Goal: Task Accomplishment & Management: Complete application form

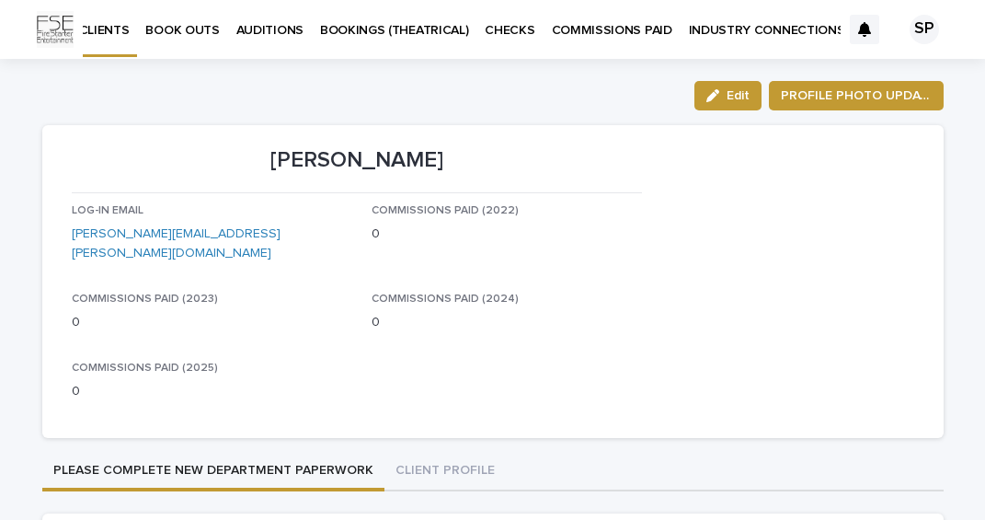
click at [724, 27] on p "INDUSTRY CONNECTIONS" at bounding box center [767, 19] width 156 height 39
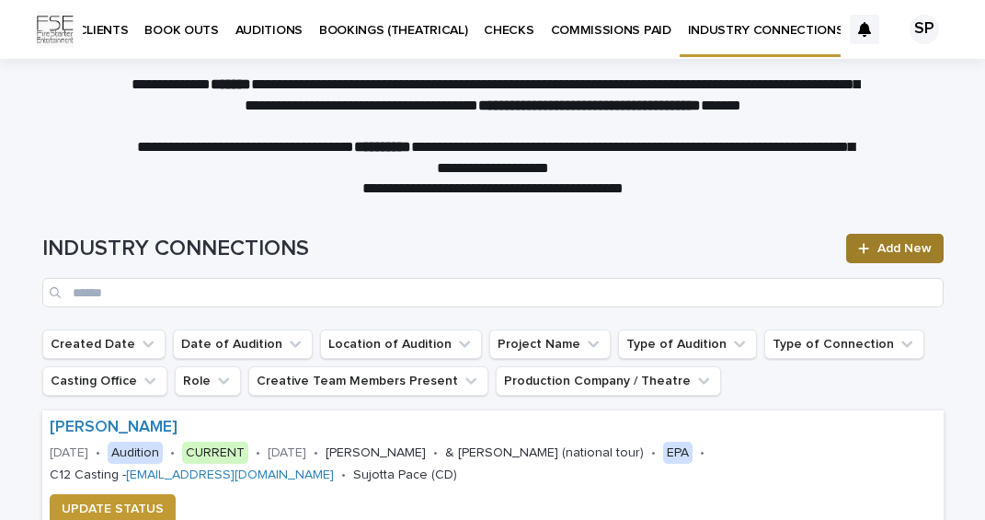
click at [898, 242] on span "Add New" at bounding box center [904, 248] width 54 height 13
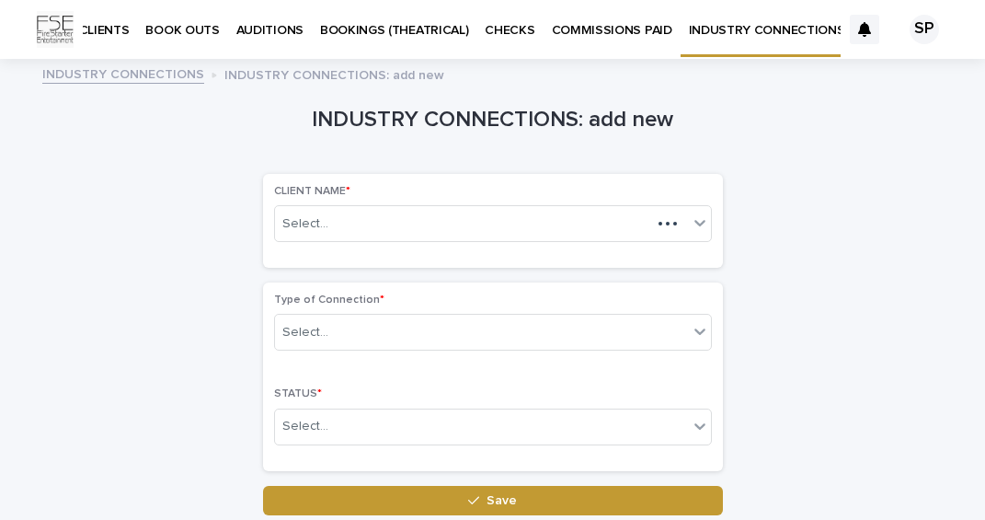
scroll to position [0, 1]
click at [439, 232] on div "Select..." at bounding box center [463, 224] width 376 height 30
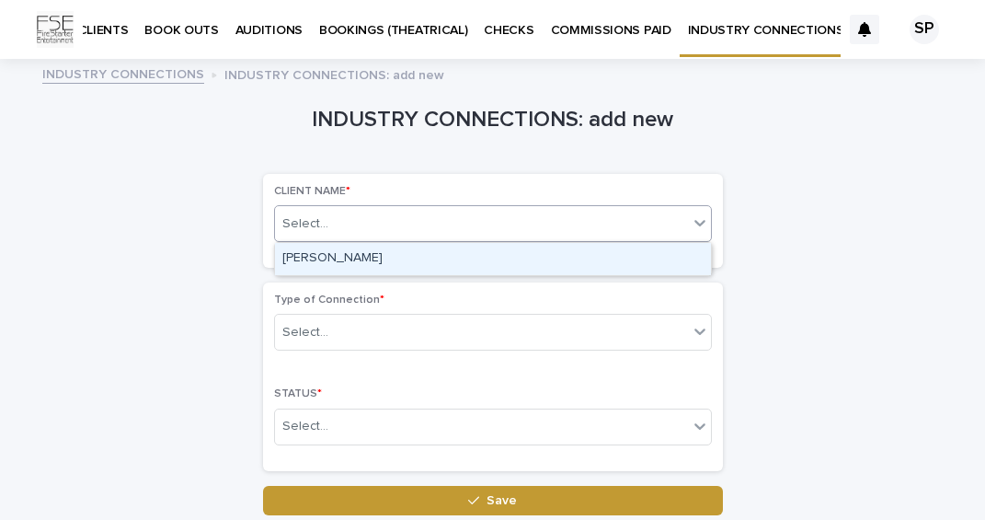
click at [334, 243] on div "[PERSON_NAME]" at bounding box center [493, 259] width 436 height 32
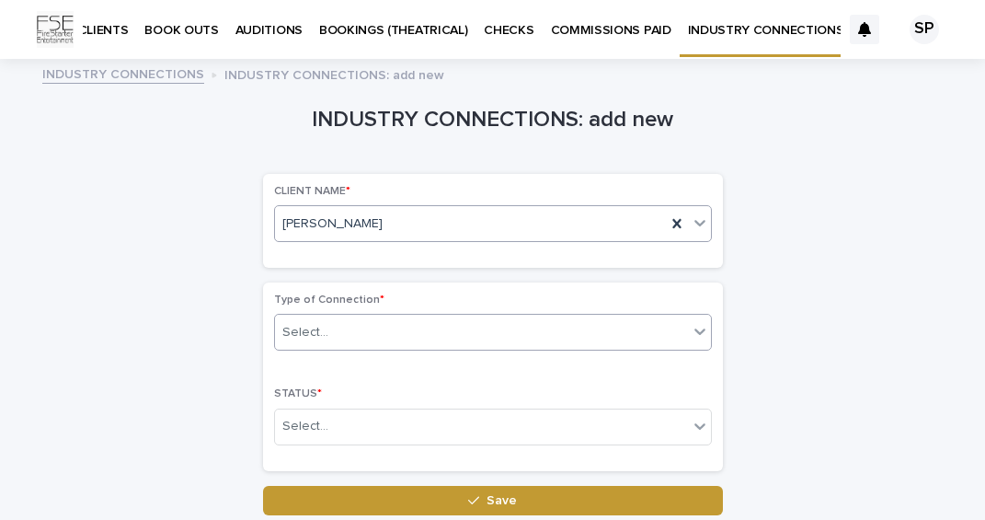
click at [343, 336] on div "Select..." at bounding box center [481, 332] width 413 height 30
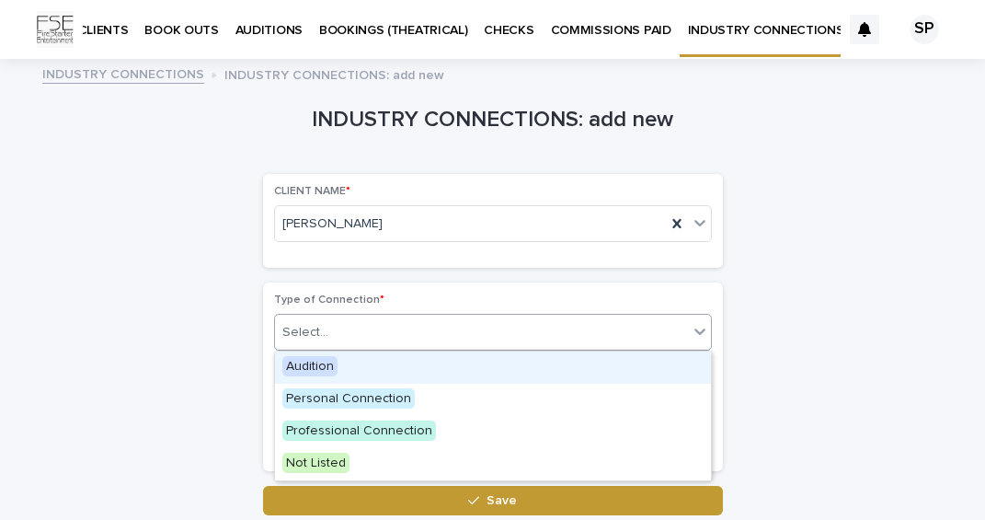
click at [349, 370] on div "Audition" at bounding box center [493, 367] width 436 height 32
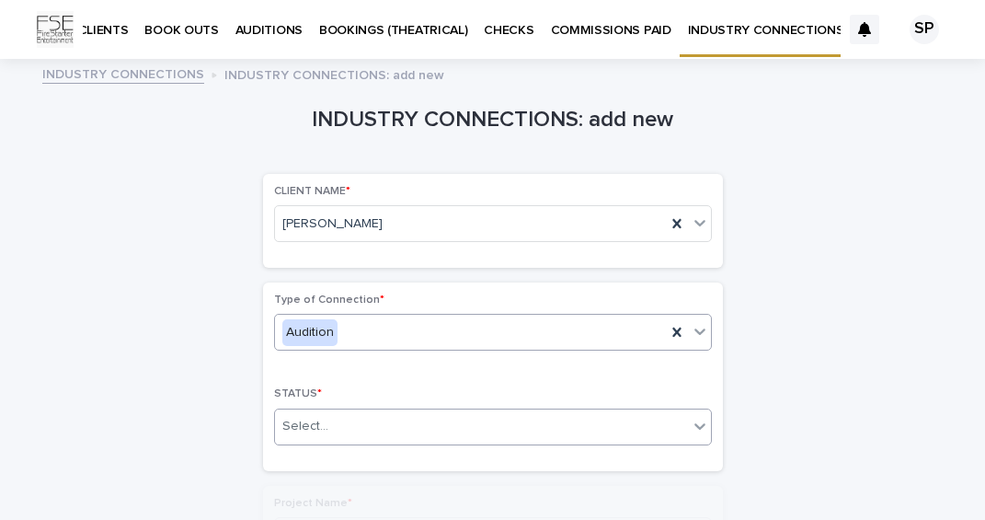
click at [359, 434] on div "Select..." at bounding box center [481, 426] width 413 height 30
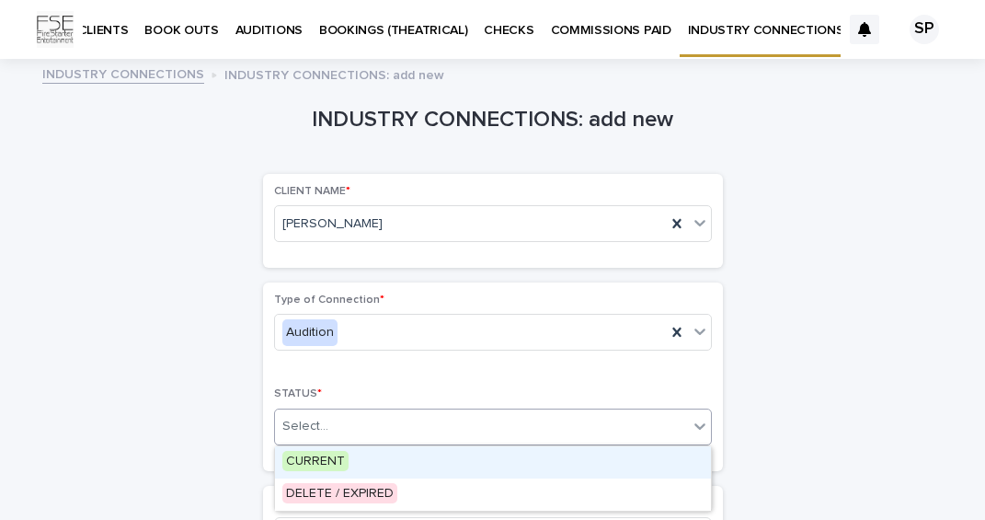
click at [357, 464] on div "CURRENT" at bounding box center [493, 462] width 436 height 32
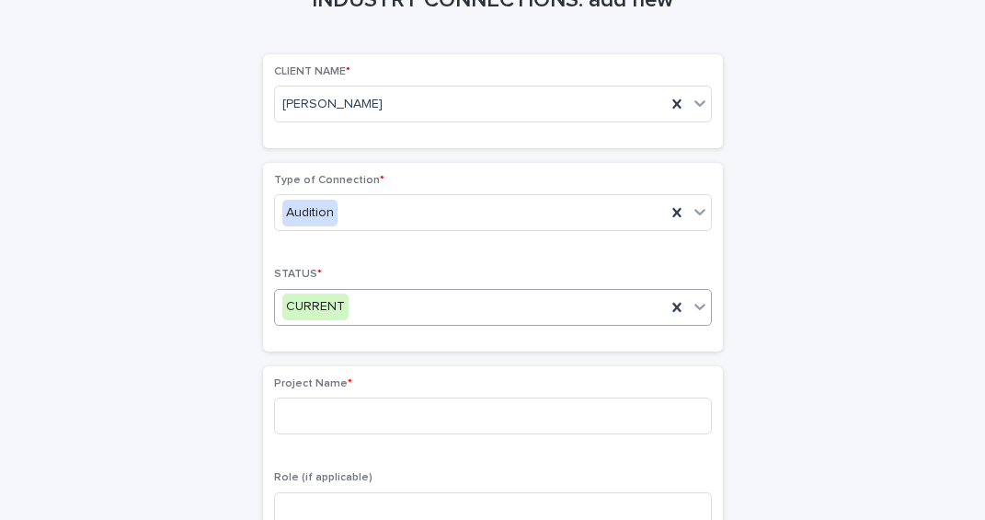
scroll to position [274, 0]
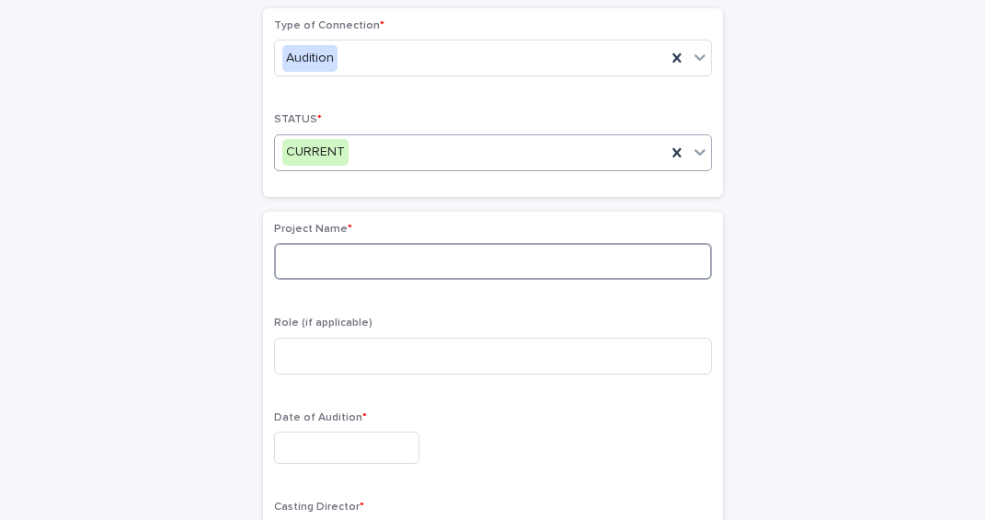
click at [315, 256] on input at bounding box center [493, 261] width 438 height 37
type input "**********"
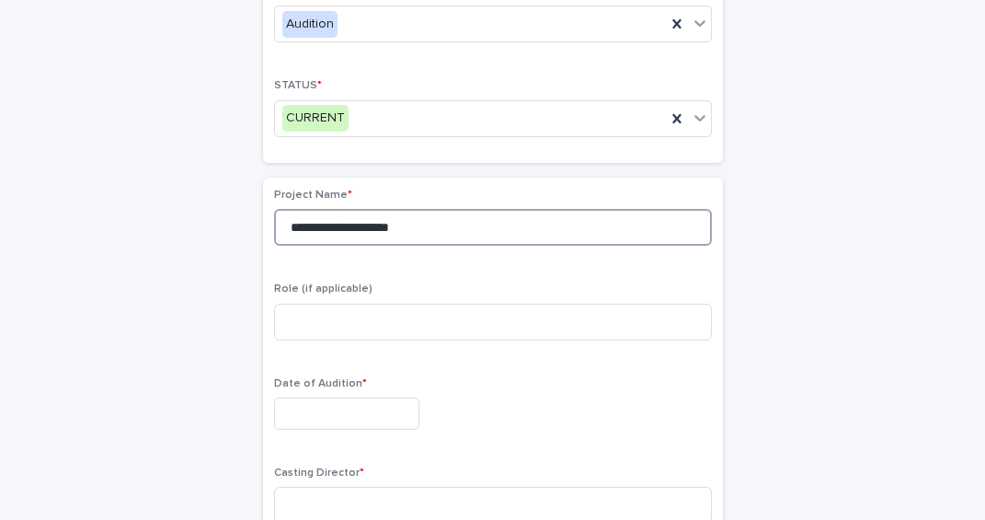
scroll to position [347, 0]
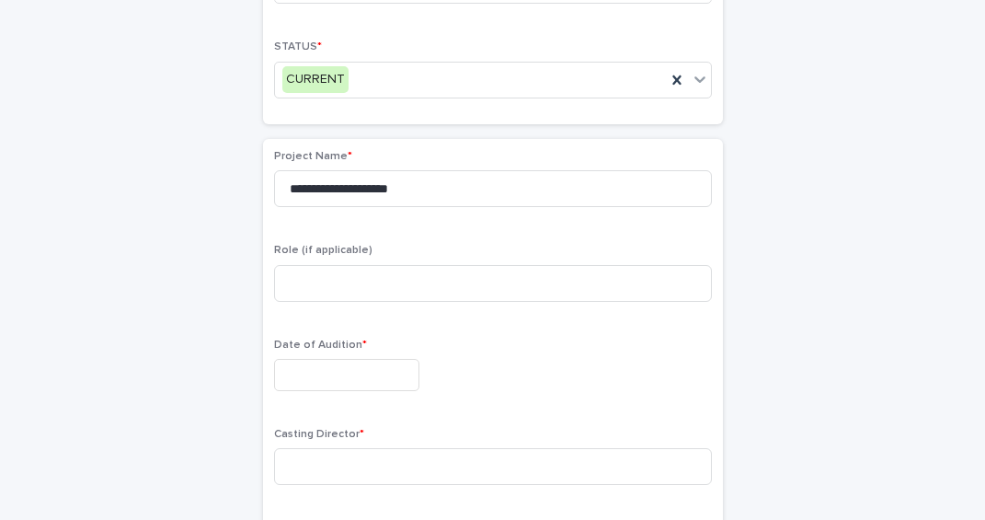
click at [358, 429] on p "Casting Director *" at bounding box center [493, 434] width 438 height 13
click at [362, 374] on input "text" at bounding box center [346, 375] width 145 height 32
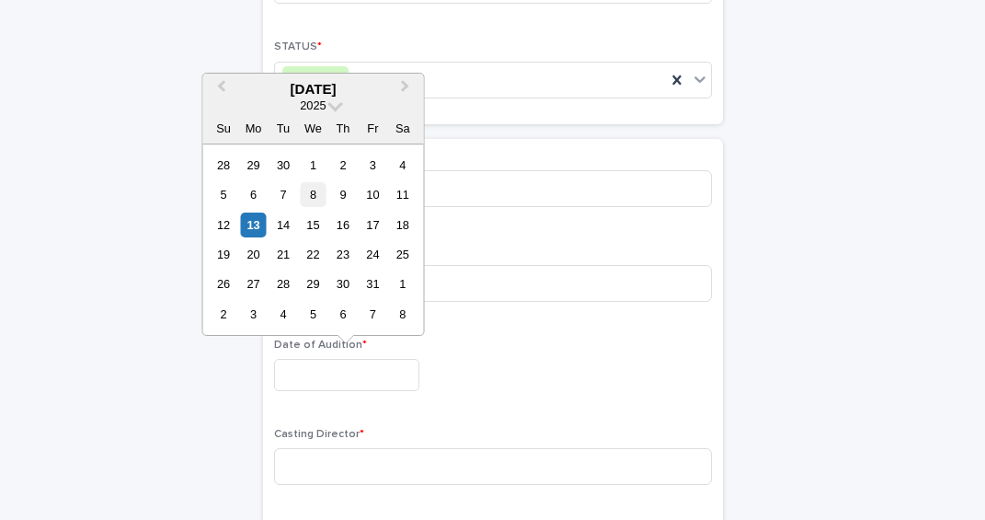
click at [314, 194] on div "8" at bounding box center [313, 194] width 25 height 25
type input "**********"
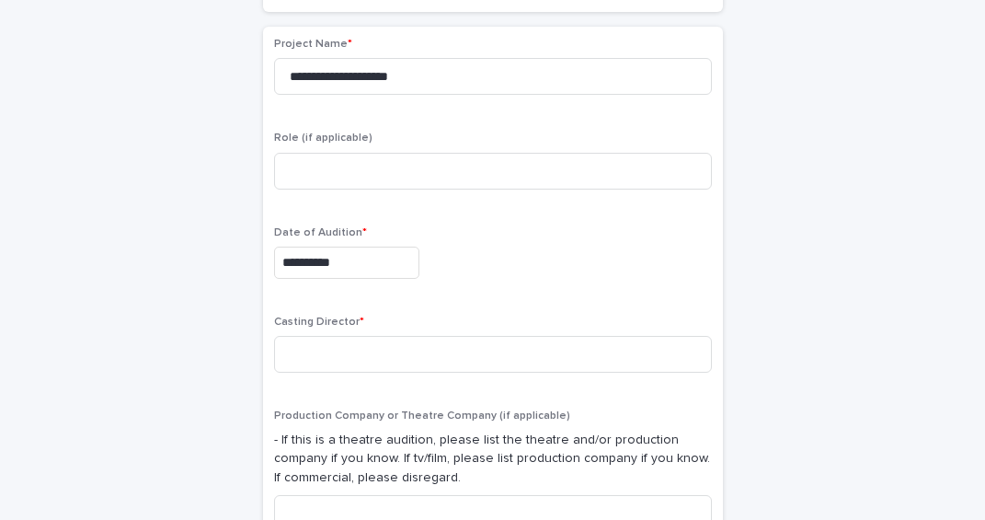
scroll to position [497, 0]
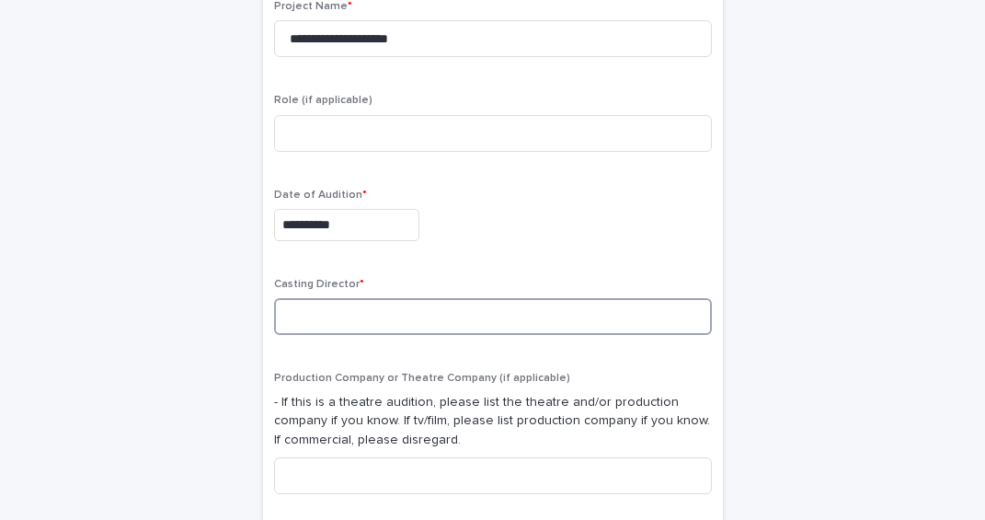
click at [408, 321] on input at bounding box center [493, 316] width 438 height 37
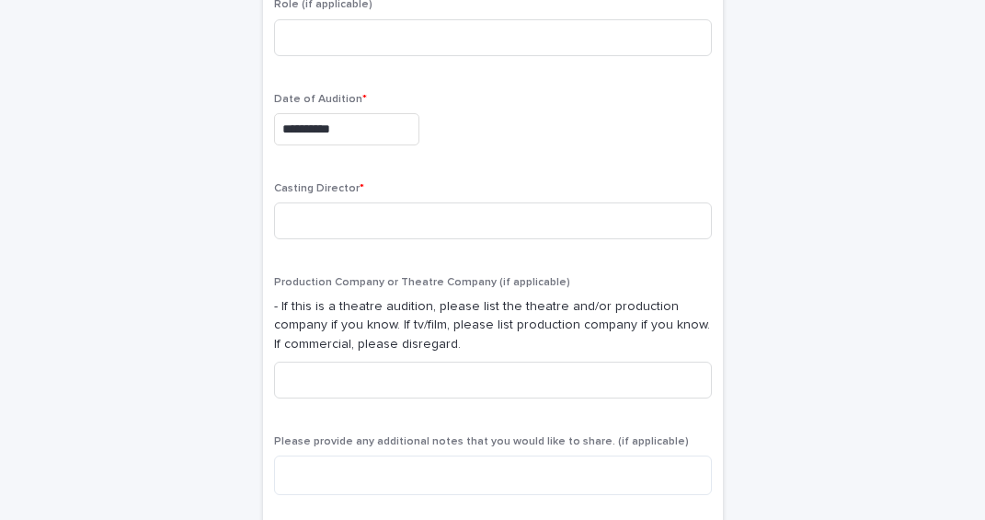
scroll to position [596, 0]
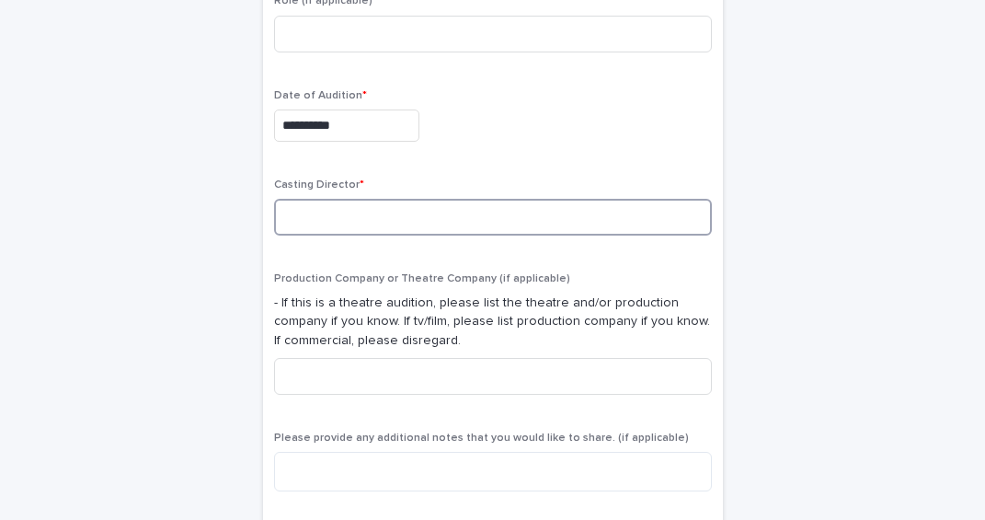
paste input "**********"
type input "**********"
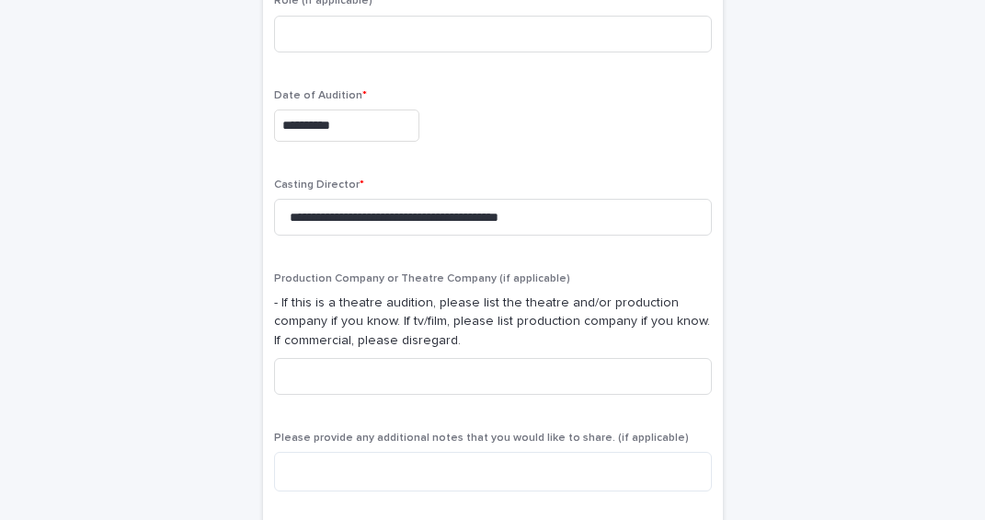
click at [326, 342] on p "- If this is a theatre audition, please list the theatre and/or production comp…" at bounding box center [493, 321] width 438 height 57
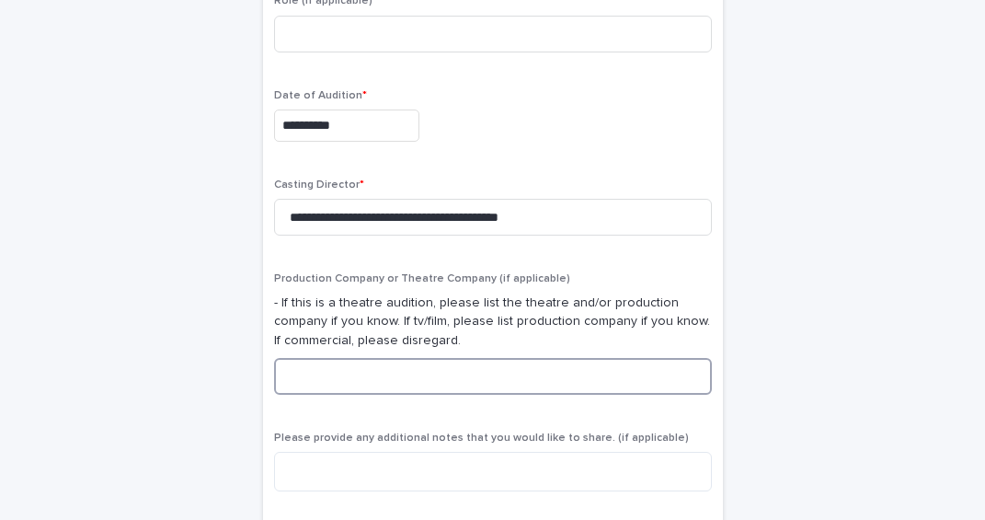
click at [332, 364] on input at bounding box center [493, 376] width 438 height 37
paste input "**********"
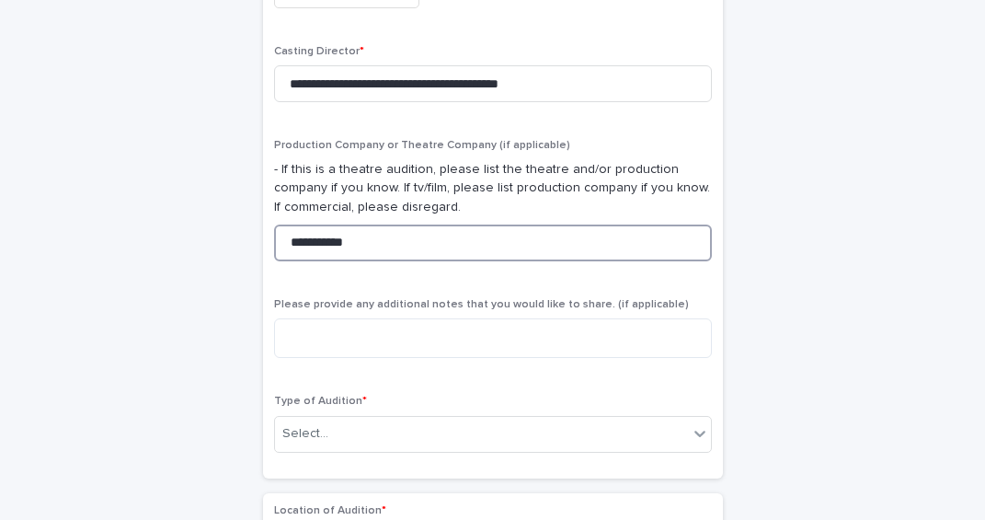
scroll to position [730, 0]
type input "**********"
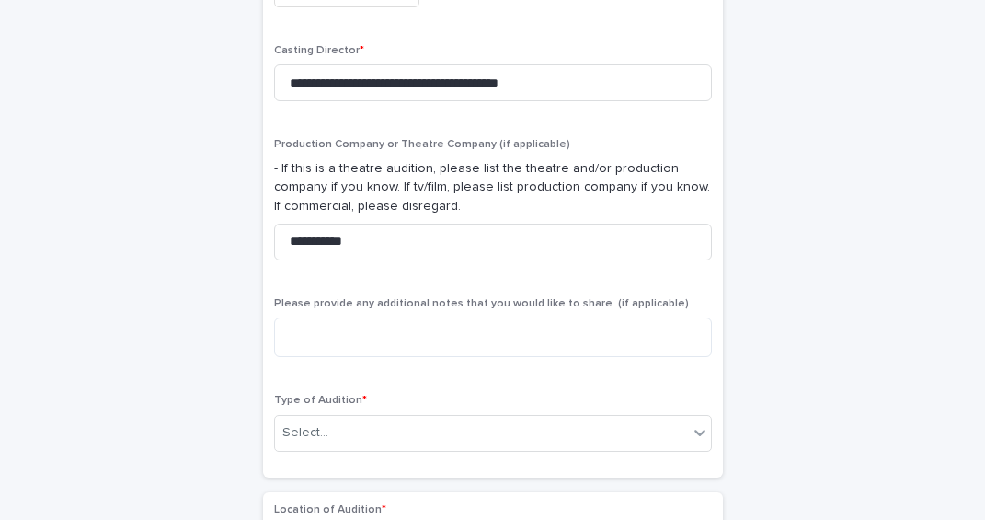
click at [515, 466] on div "**********" at bounding box center [493, 116] width 460 height 722
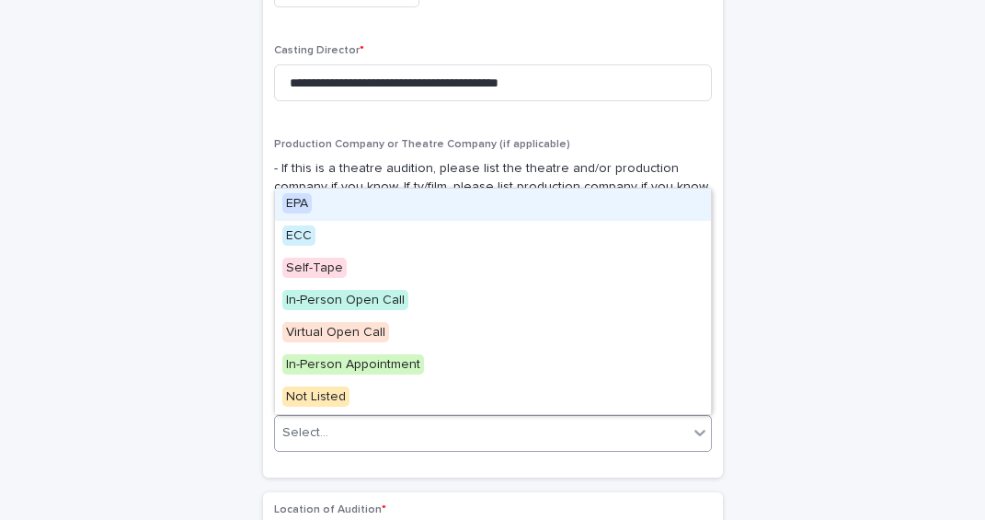
click at [515, 435] on div "Select..." at bounding box center [481, 433] width 413 height 30
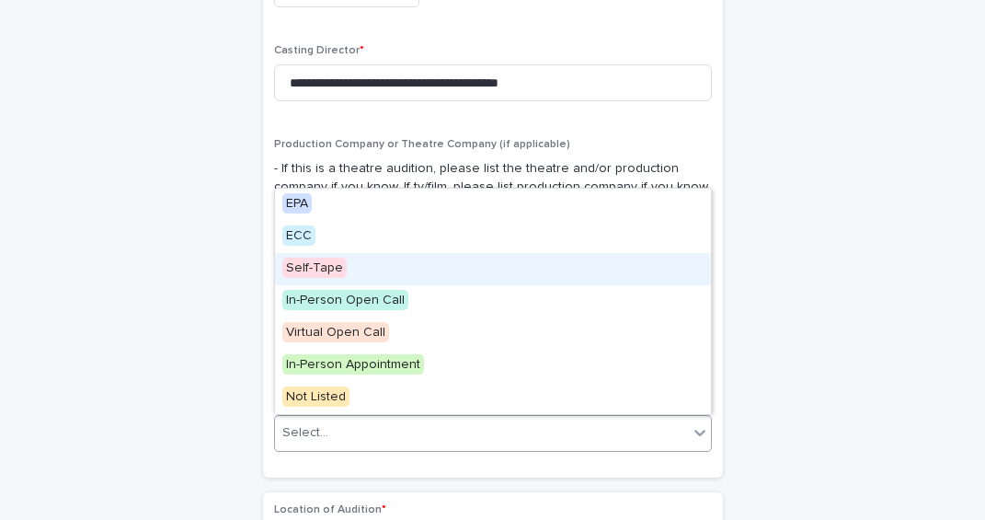
click at [352, 266] on div "Self-Tape" at bounding box center [493, 269] width 436 height 32
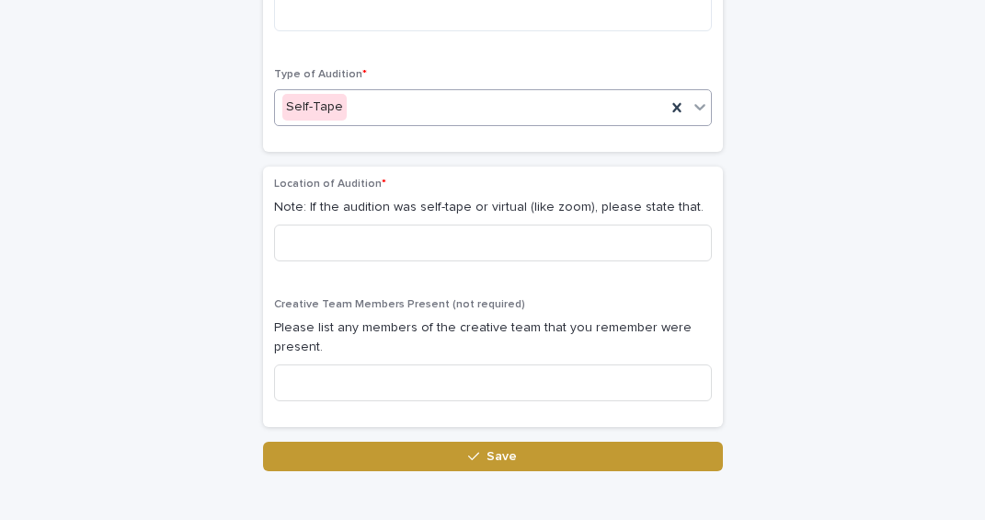
scroll to position [1059, 0]
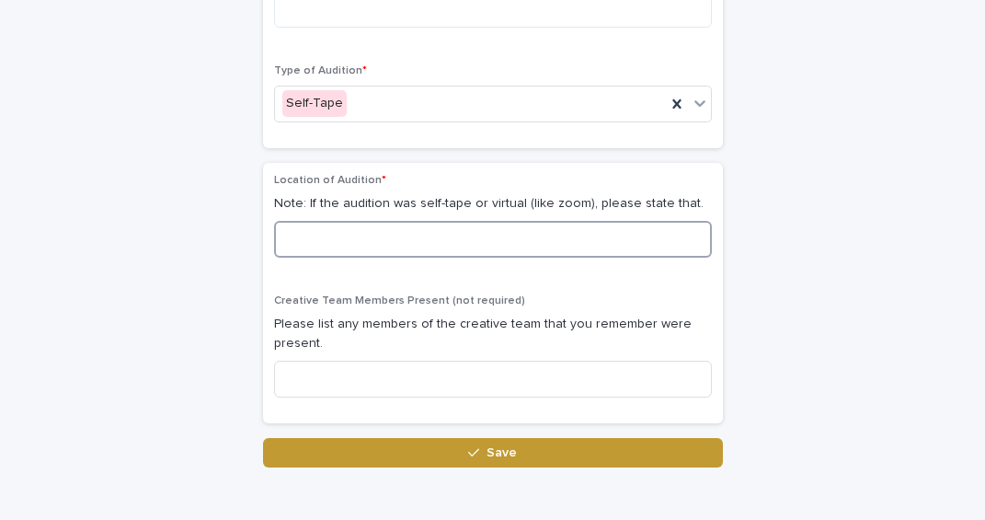
click at [394, 234] on input at bounding box center [493, 239] width 438 height 37
type input "*********"
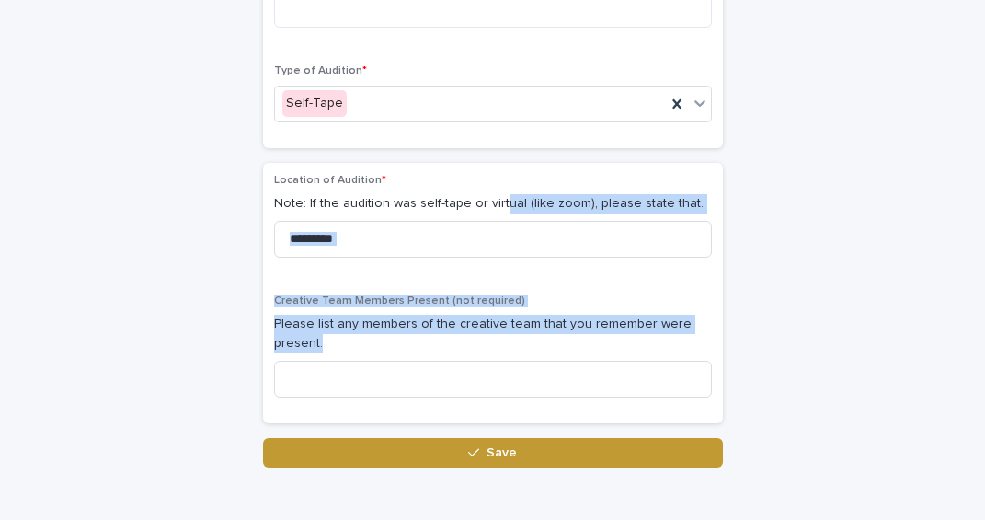
drag, startPoint x: 539, startPoint y: 434, endPoint x: 496, endPoint y: 200, distance: 238.5
click at [496, 200] on div "Loading... Saving… Location of Audition * Note: If the audition was self-tape o…" at bounding box center [493, 300] width 460 height 275
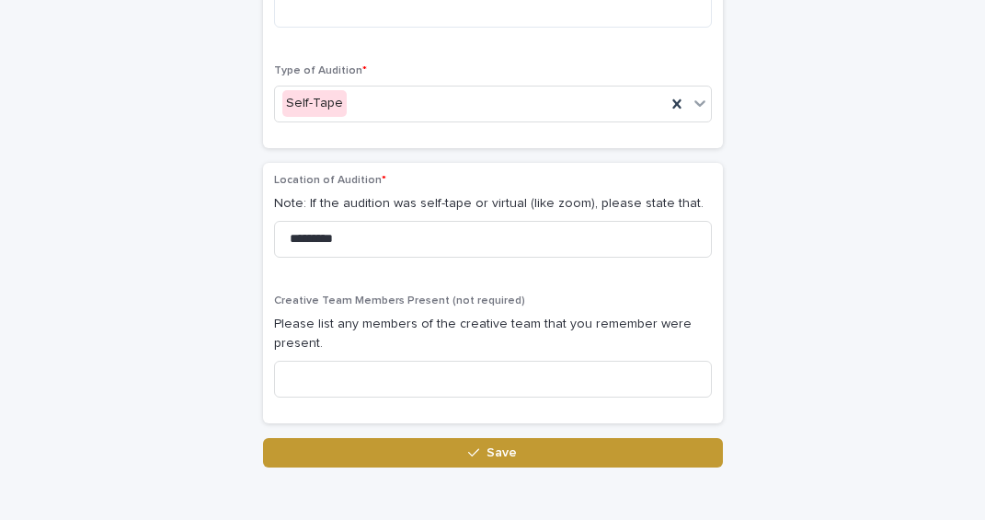
click at [674, 108] on icon at bounding box center [677, 104] width 18 height 18
click at [453, 101] on div "Select..." at bounding box center [481, 103] width 413 height 30
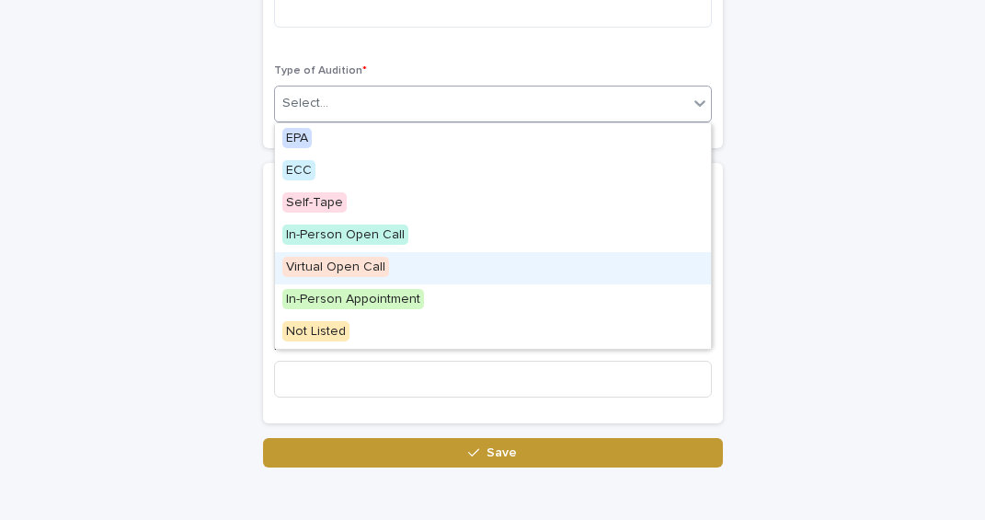
click at [379, 266] on span "Virtual Open Call" at bounding box center [335, 267] width 107 height 20
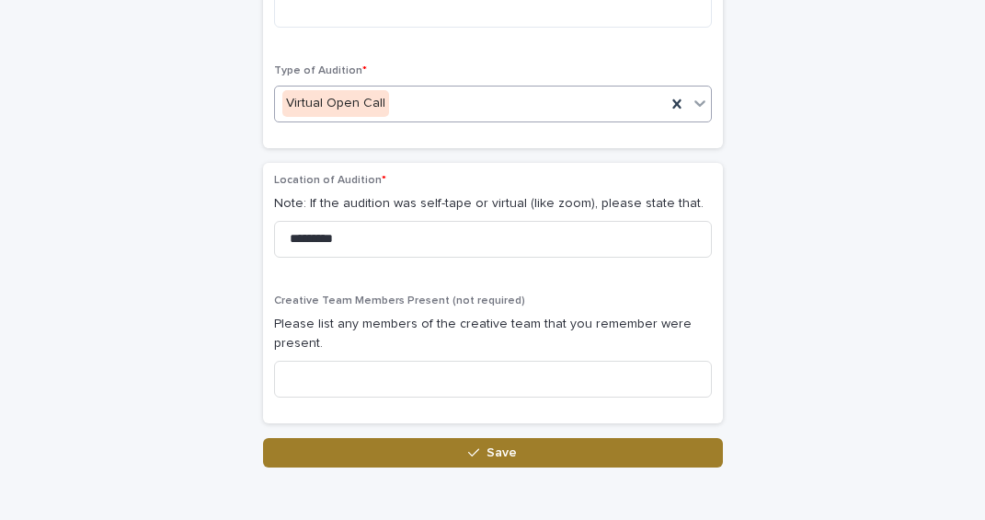
click at [462, 452] on button "Save" at bounding box center [493, 452] width 460 height 29
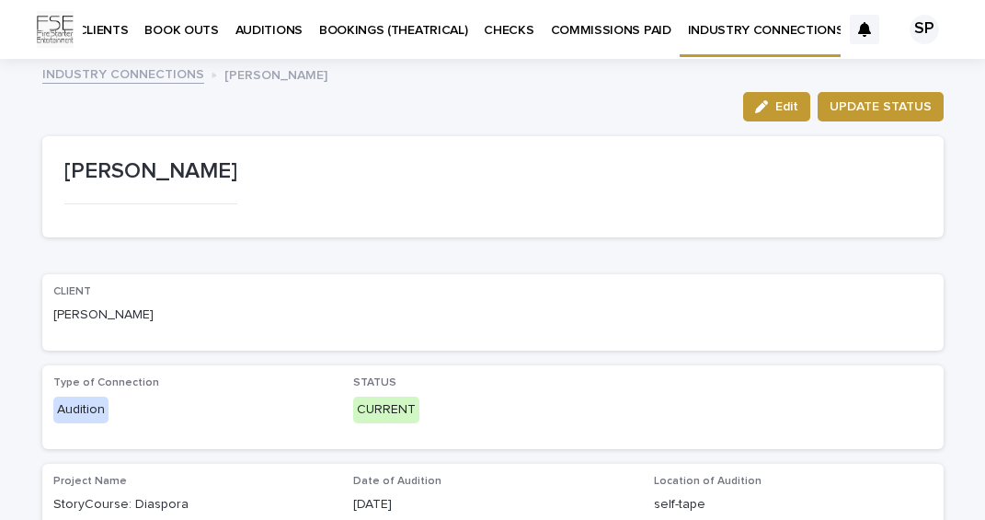
click at [100, 74] on link "INDUSTRY CONNECTIONS" at bounding box center [123, 73] width 162 height 21
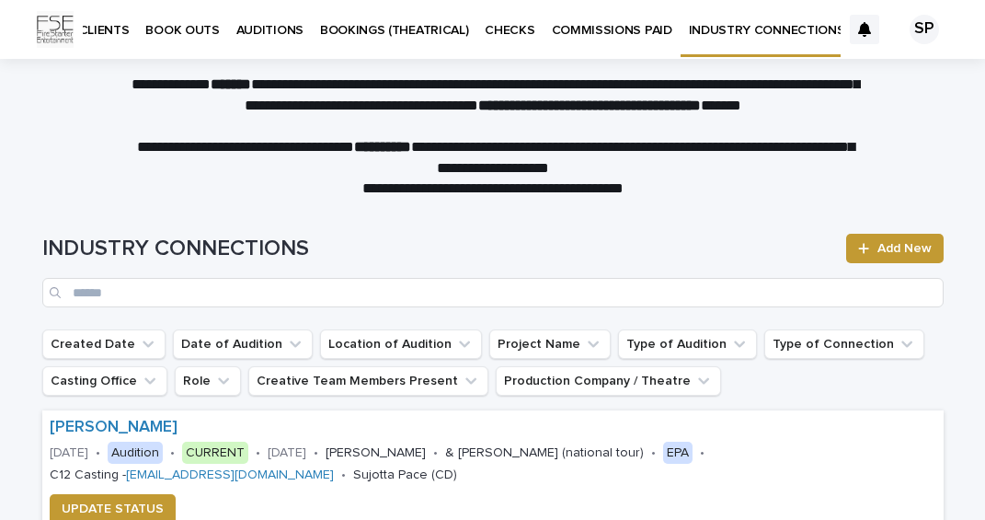
scroll to position [0, 1]
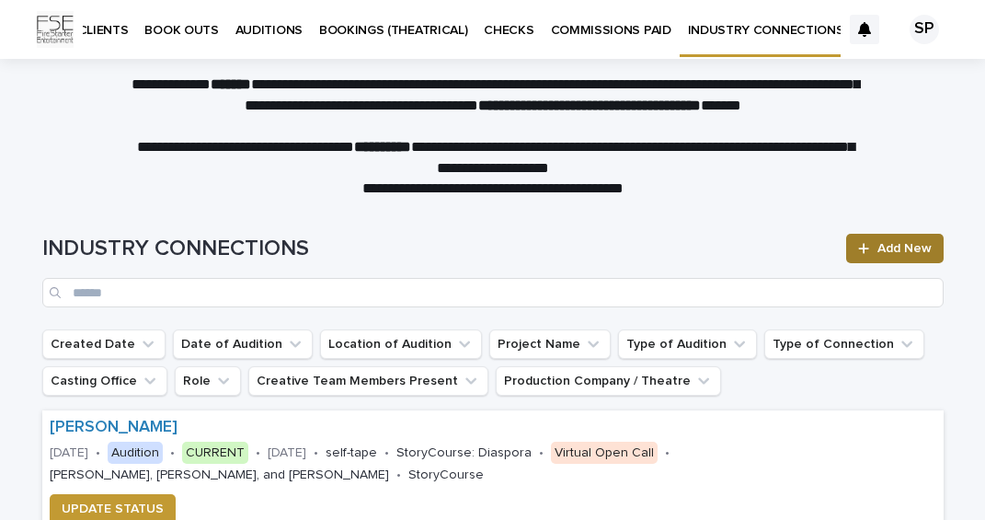
click at [872, 245] on div at bounding box center [867, 248] width 18 height 13
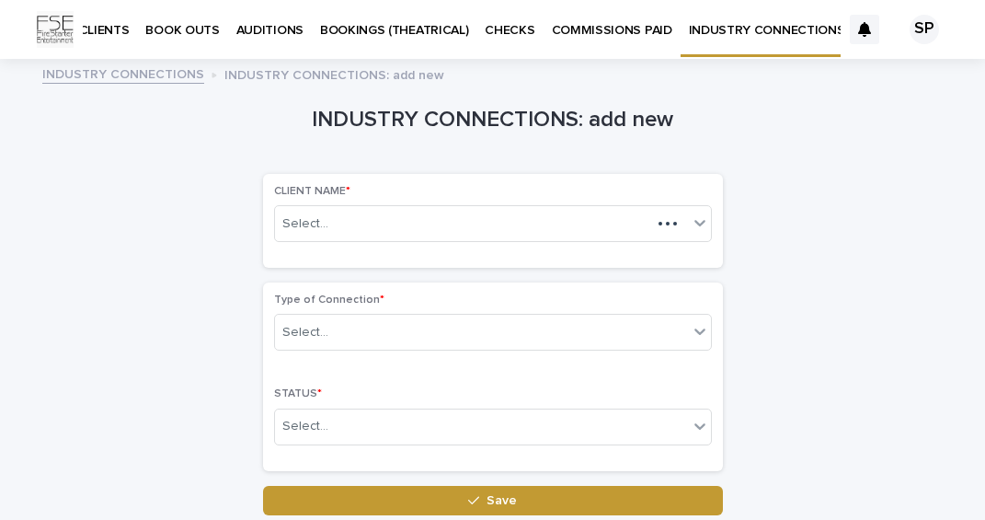
scroll to position [0, 1]
click at [393, 211] on div "Select..." at bounding box center [463, 224] width 376 height 30
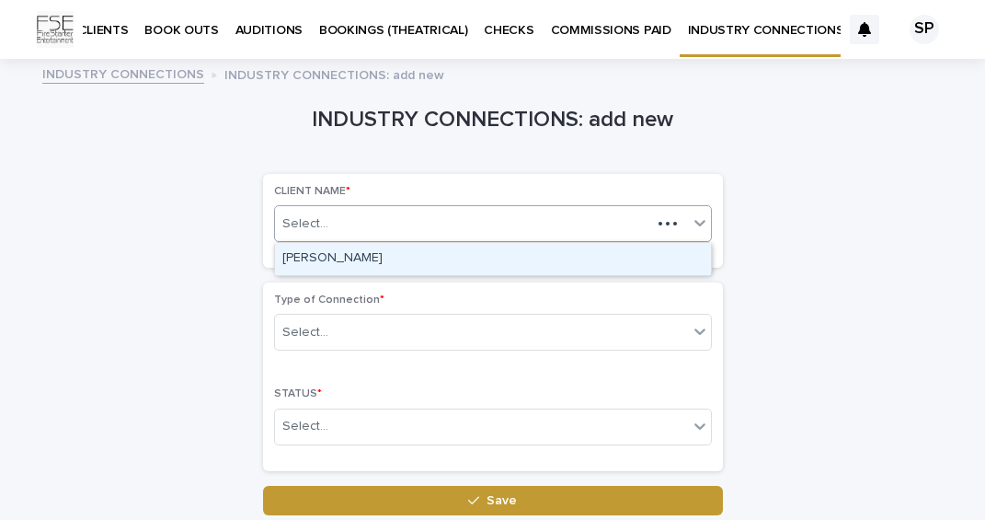
click at [409, 256] on div "[PERSON_NAME]" at bounding box center [493, 259] width 436 height 32
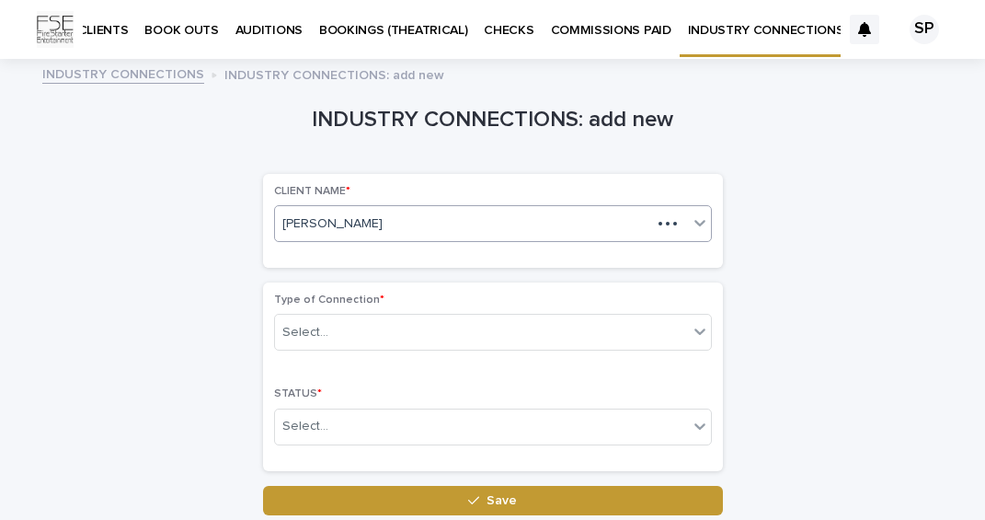
click at [403, 352] on div "Type of Connection * Select..." at bounding box center [493, 329] width 438 height 72
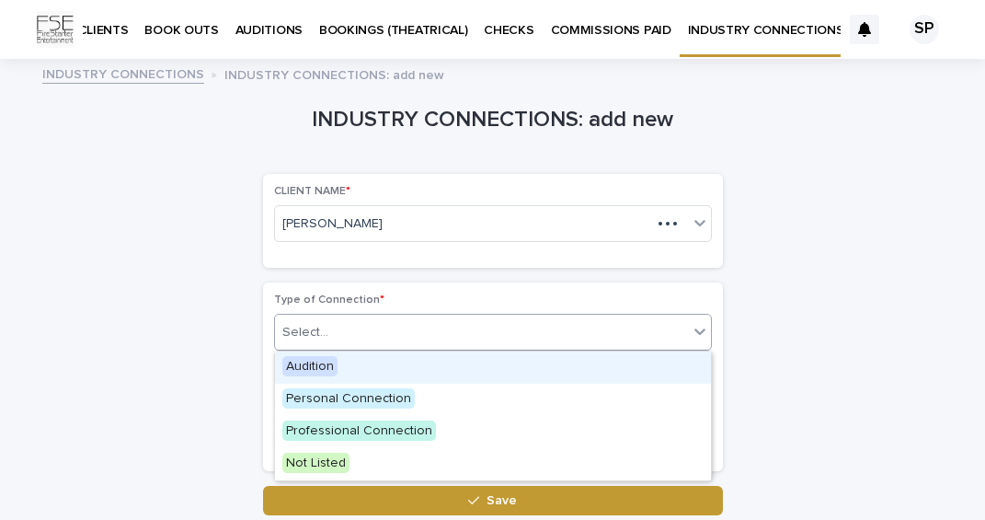
click at [404, 337] on div "Select..." at bounding box center [481, 332] width 413 height 30
click at [375, 366] on div "Audition" at bounding box center [493, 367] width 436 height 32
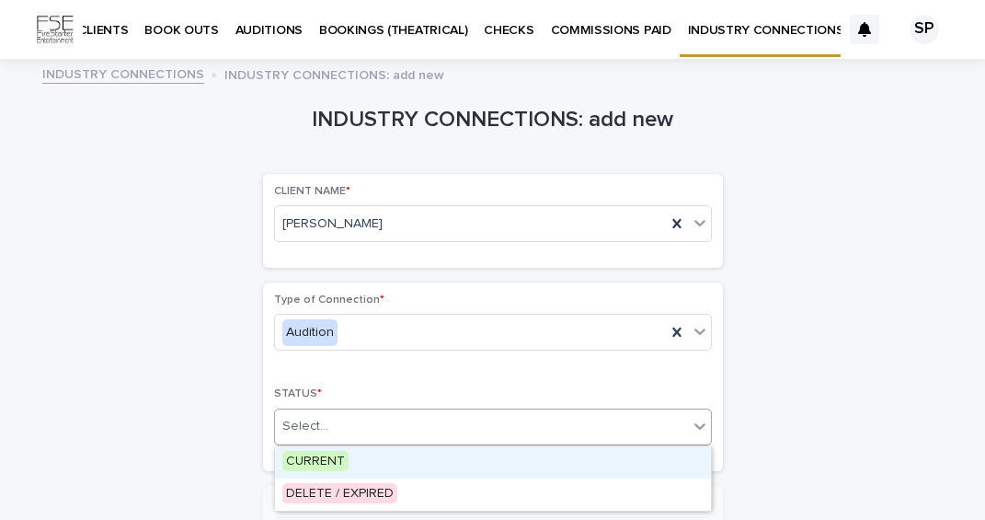
click at [379, 430] on div "Select..." at bounding box center [481, 426] width 413 height 30
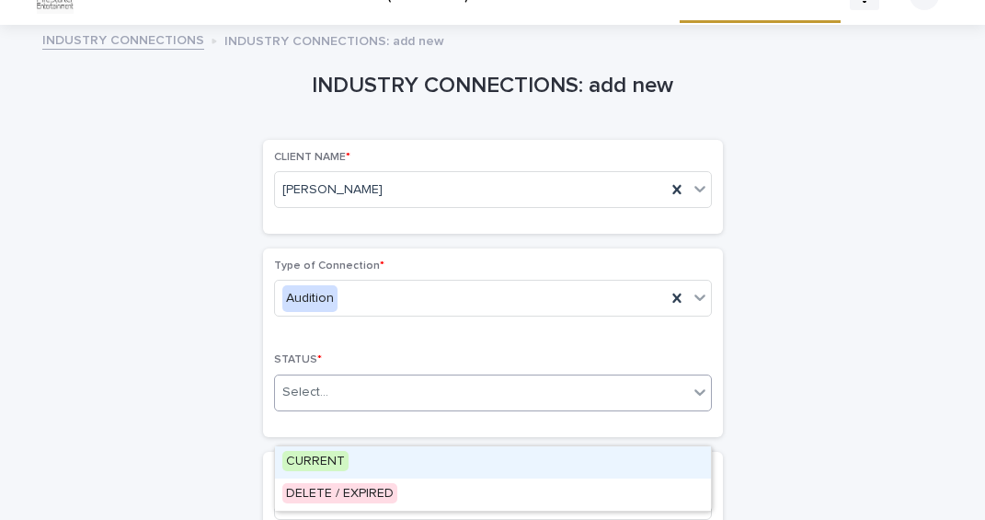
click at [371, 455] on div "CURRENT" at bounding box center [493, 462] width 436 height 32
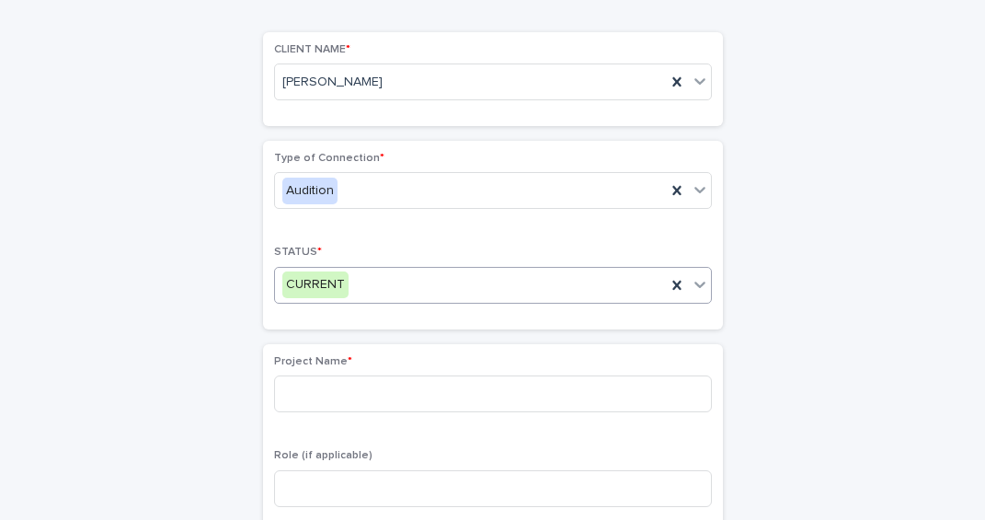
scroll to position [185, 0]
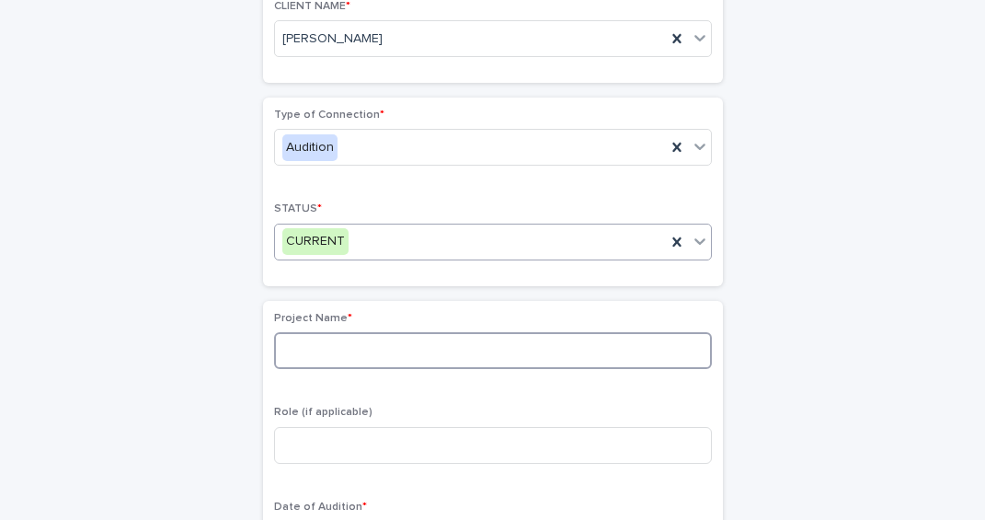
click at [377, 366] on input at bounding box center [493, 350] width 438 height 37
click at [333, 349] on input at bounding box center [493, 350] width 438 height 37
type input "**********"
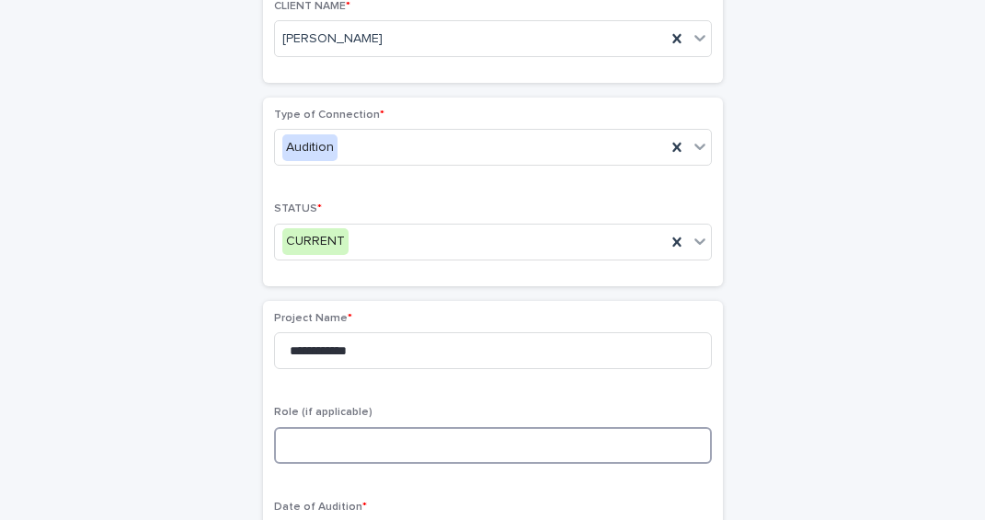
click at [343, 447] on input at bounding box center [493, 445] width 438 height 37
type input "*"
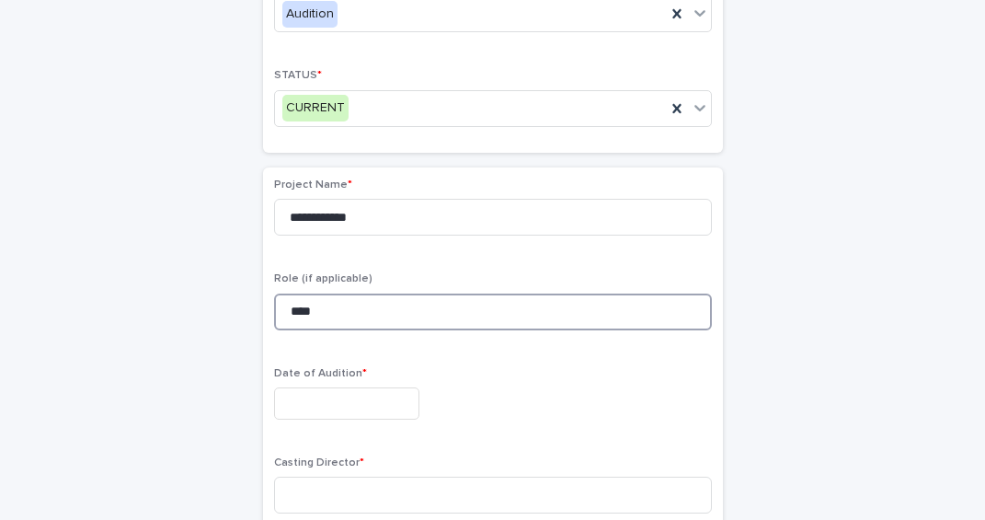
type input "****"
click at [331, 407] on input "text" at bounding box center [346, 403] width 145 height 32
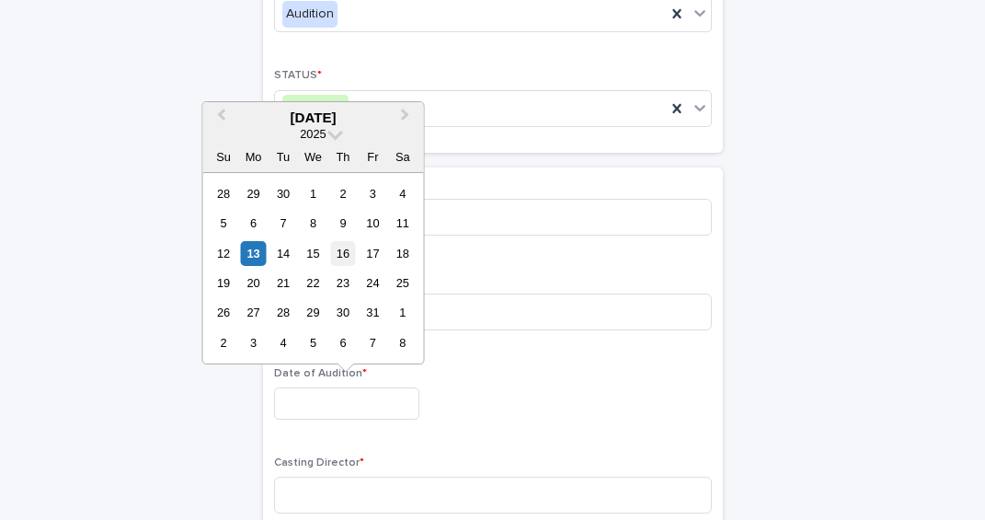
click at [347, 256] on div "16" at bounding box center [342, 253] width 25 height 25
type input "**********"
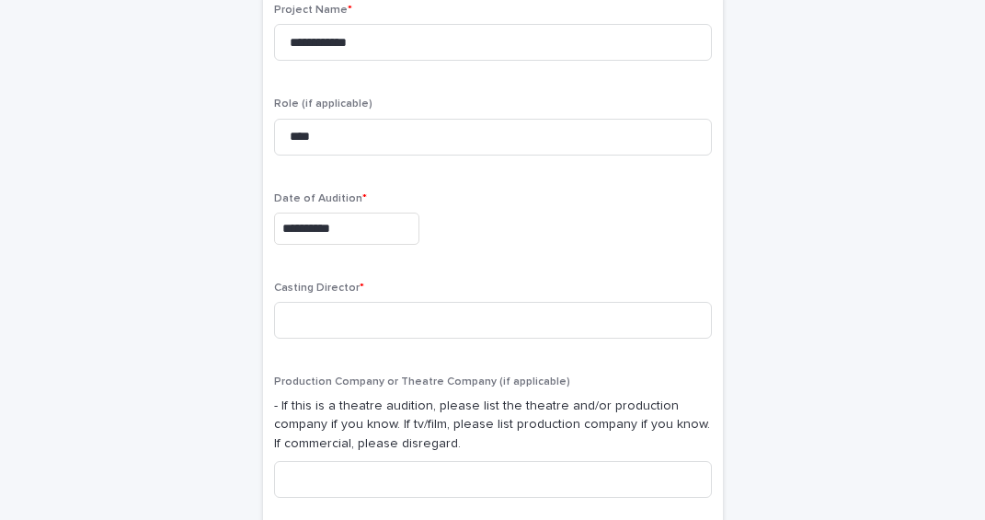
scroll to position [511, 0]
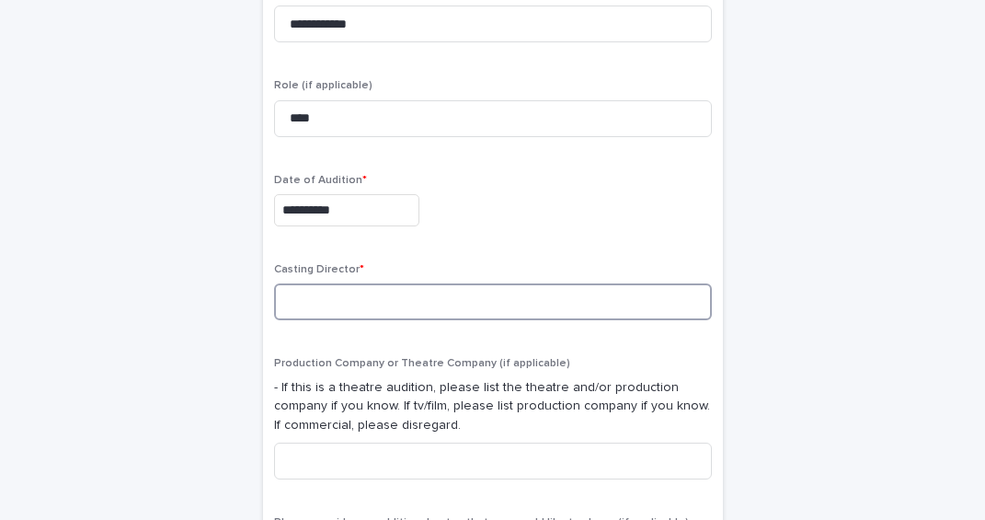
click at [345, 309] on input at bounding box center [493, 301] width 438 height 37
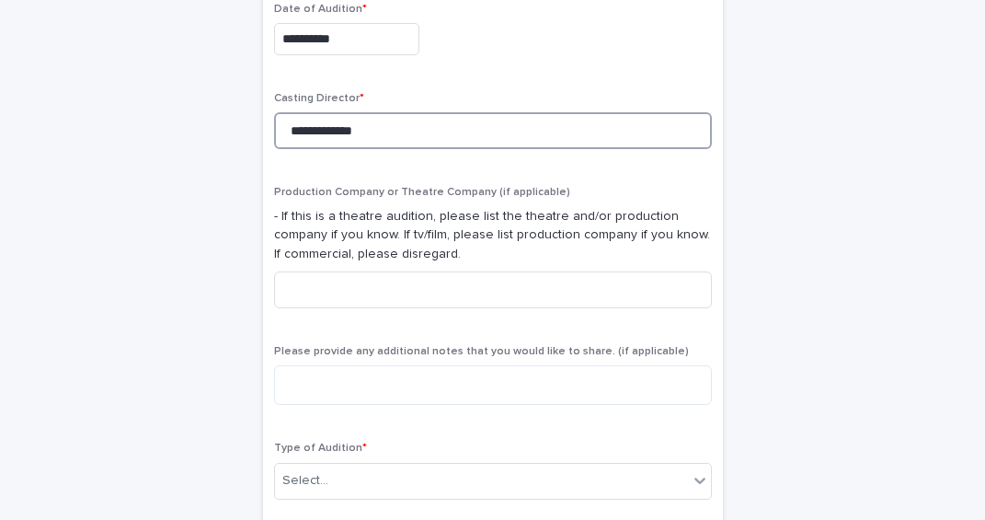
scroll to position [684, 0]
type input "**********"
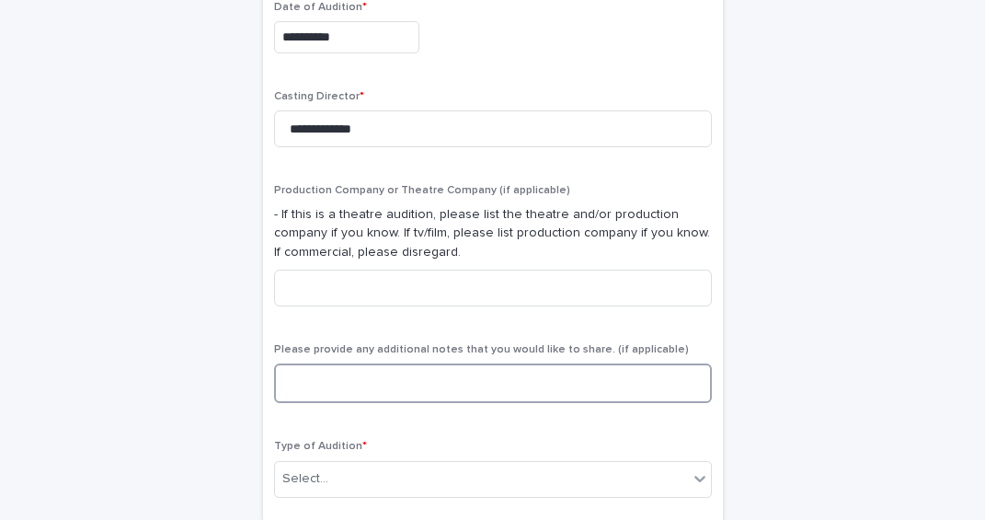
click at [384, 386] on textarea at bounding box center [493, 383] width 438 height 40
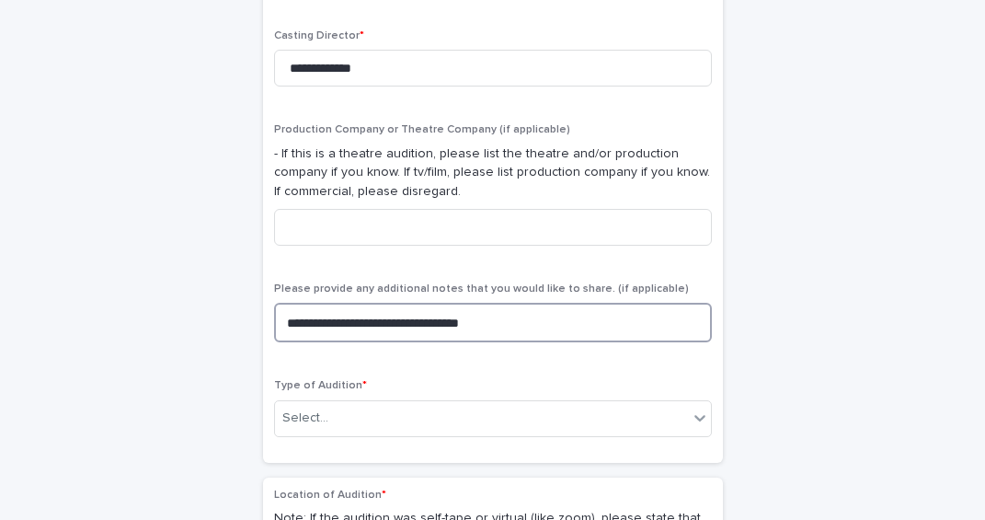
scroll to position [746, 0]
type textarea "**********"
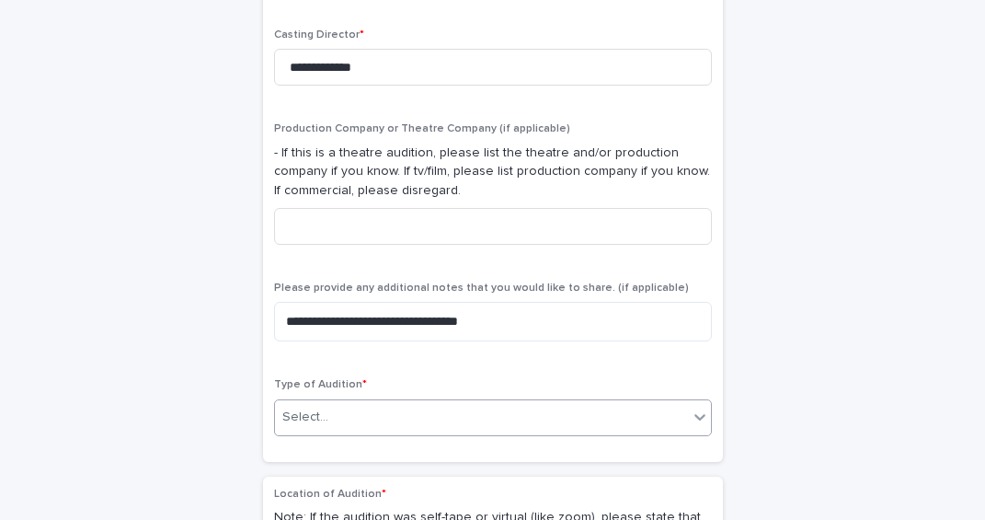
click at [433, 414] on div "Select..." at bounding box center [481, 417] width 413 height 30
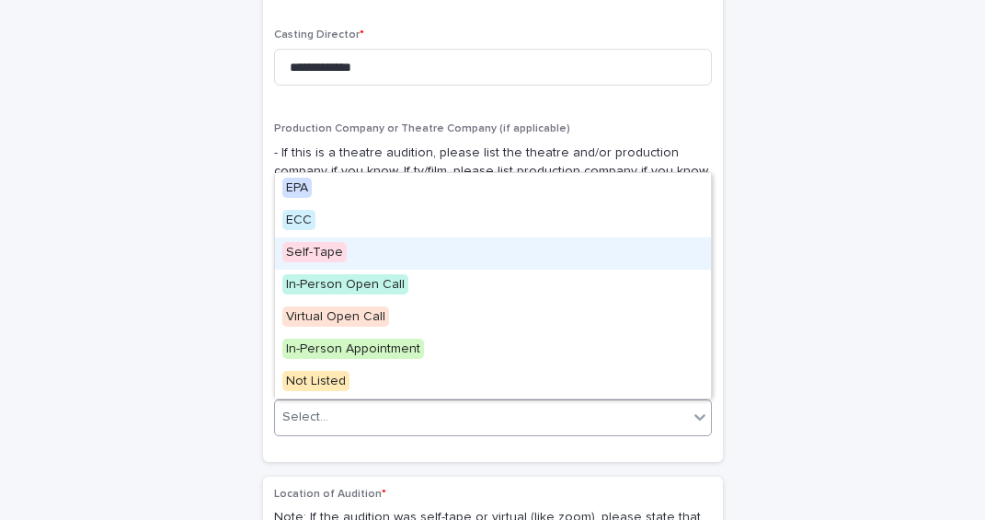
click at [374, 251] on div "Self-Tape" at bounding box center [493, 253] width 436 height 32
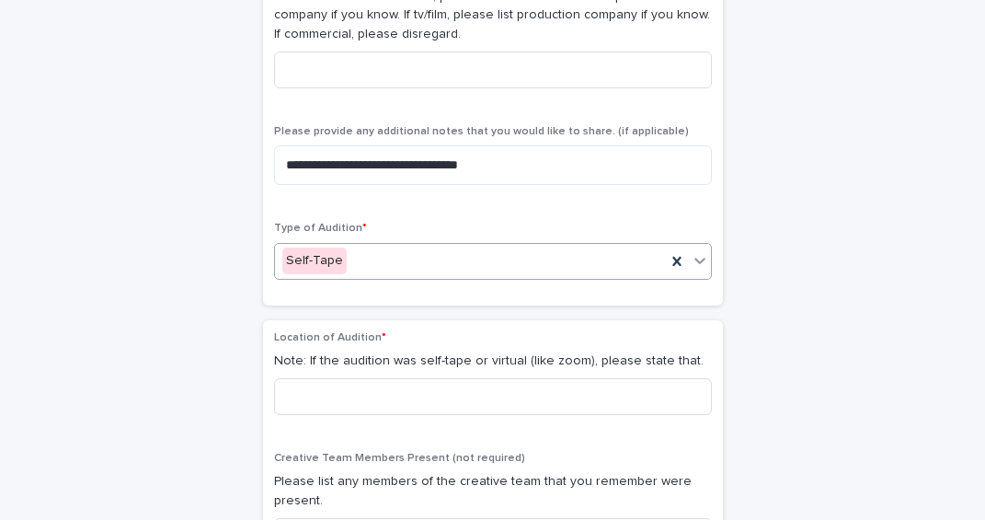
scroll to position [967, 0]
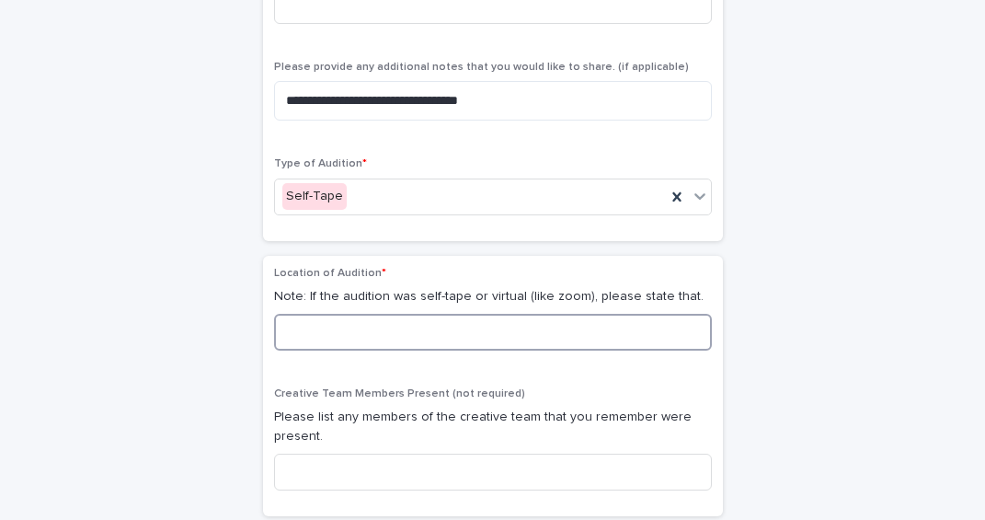
click at [393, 319] on input at bounding box center [493, 332] width 438 height 37
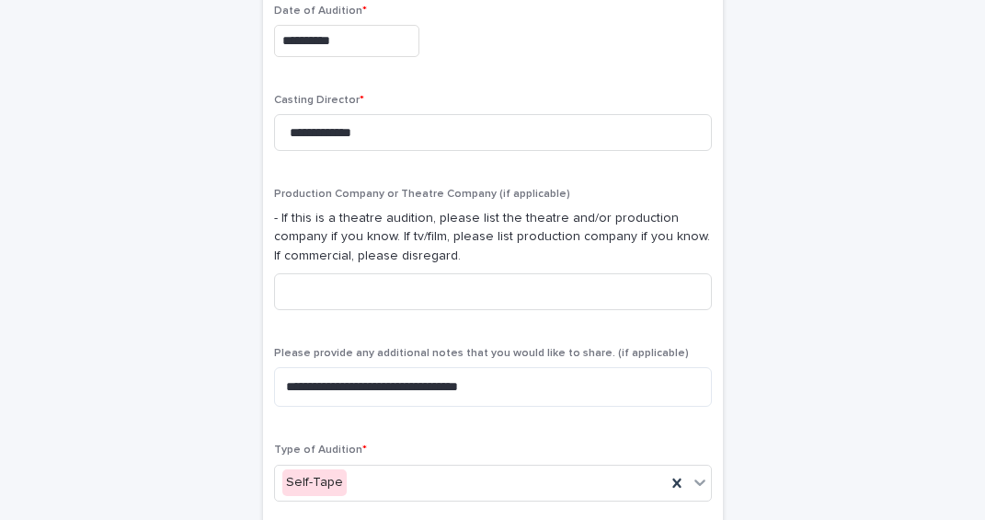
scroll to position [1151, 0]
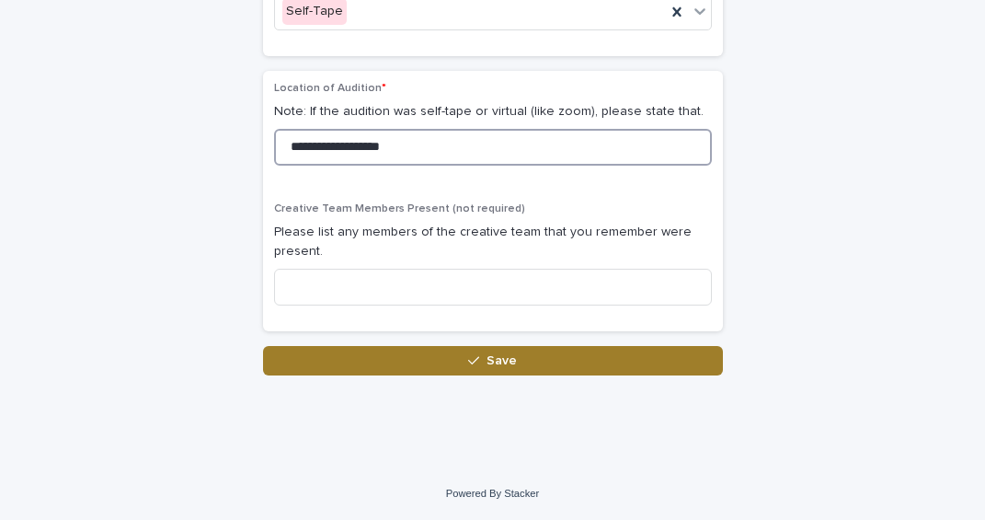
type input "**********"
click at [437, 358] on button "Save" at bounding box center [493, 360] width 460 height 29
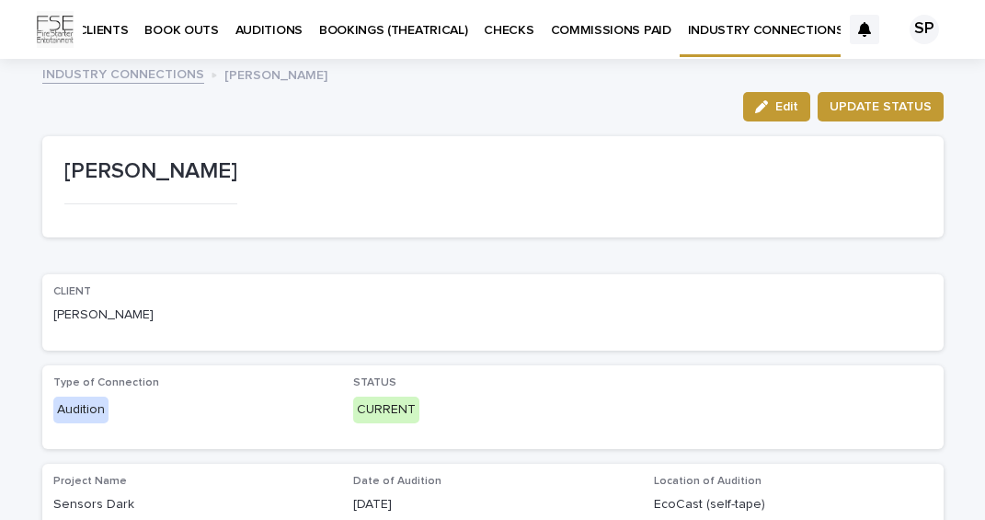
click at [89, 77] on link "INDUSTRY CONNECTIONS" at bounding box center [123, 73] width 162 height 21
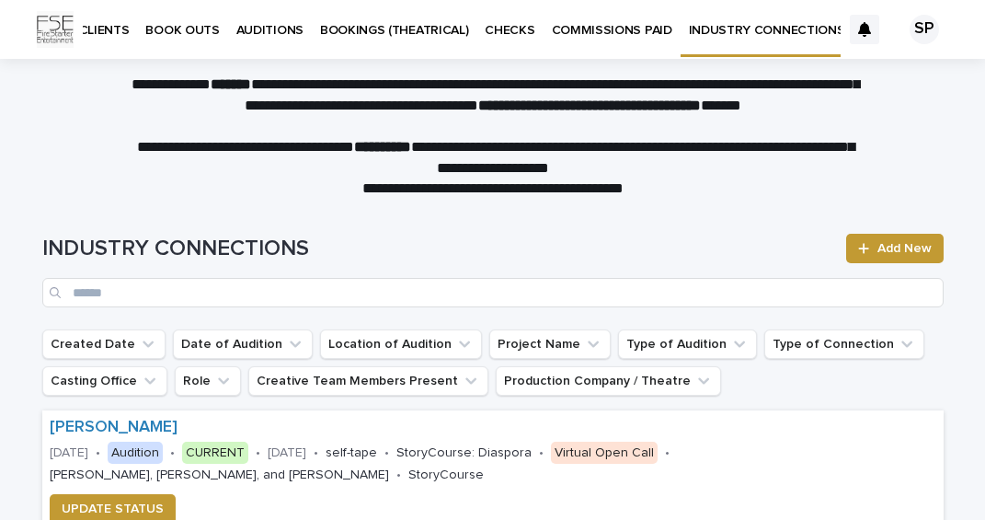
scroll to position [0, 1]
